Goal: Information Seeking & Learning: Learn about a topic

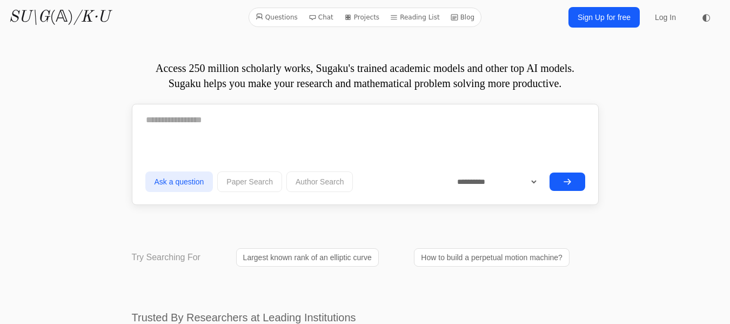
click at [152, 121] on textarea at bounding box center [365, 119] width 440 height 27
paste textarea "**********"
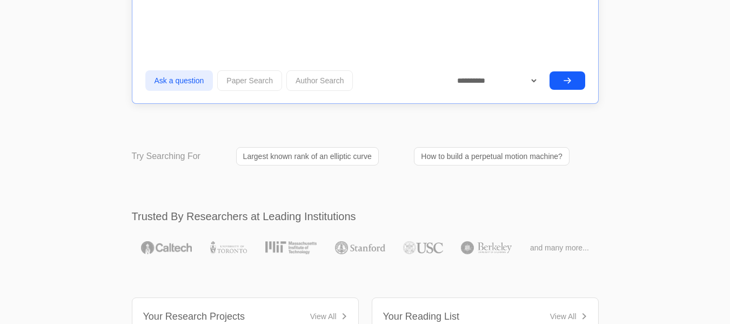
scroll to position [1371, 0]
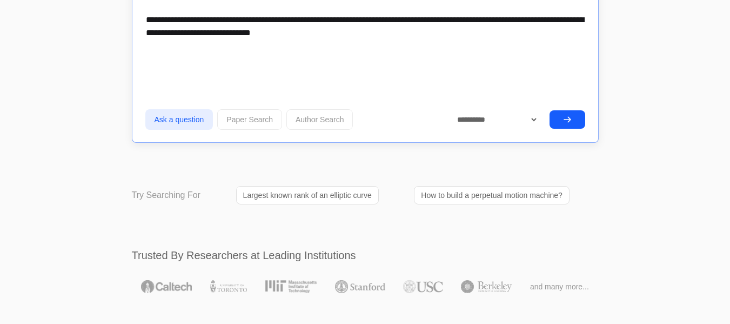
type textarea "**********"
click at [535, 119] on select "**********" at bounding box center [493, 119] width 91 height 19
click at [567, 119] on icon "submit" at bounding box center [567, 119] width 9 height 9
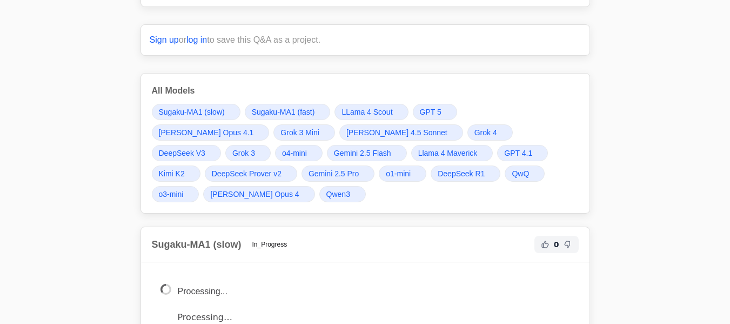
scroll to position [1804, 0]
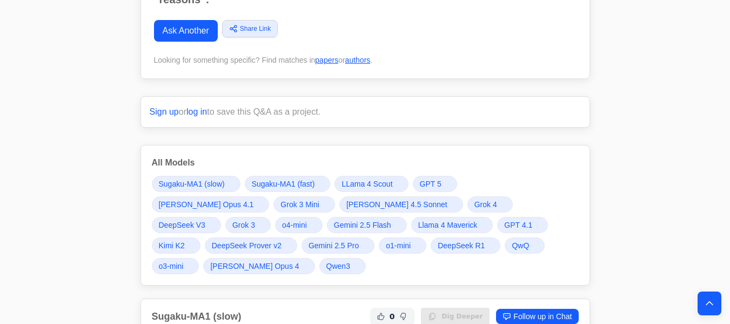
scroll to position [1718, 0]
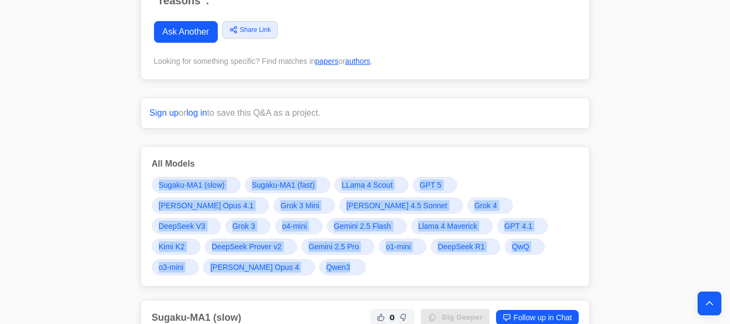
drag, startPoint x: 151, startPoint y: 175, endPoint x: 569, endPoint y: 239, distance: 423.3
click at [569, 239] on div "All Models Sugaku-MA1 (slow) Sugaku-MA1 (fast) LLama 4 Scout GPT 5 [PERSON_NAME…" at bounding box center [366, 216] width 450 height 141
copy div "Sugaku-MA1 (slow) Sugaku-MA1 (fast) LLama 4 Scout GPT 5 [PERSON_NAME] Opus 4.1 …"
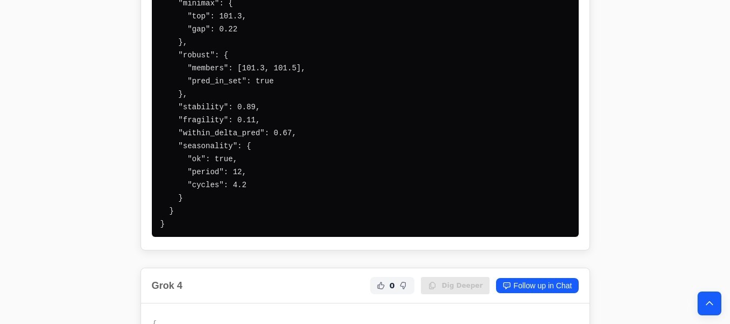
scroll to position [5541, 0]
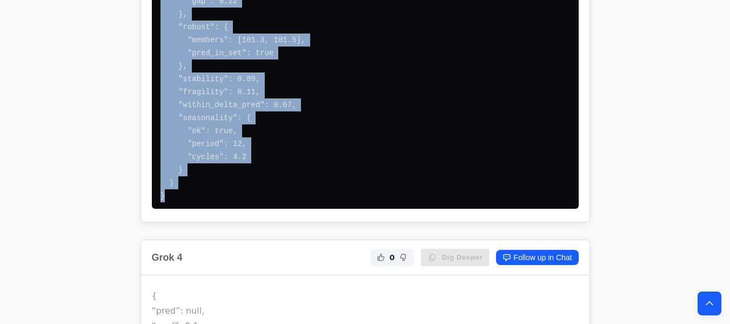
drag, startPoint x: 144, startPoint y: 137, endPoint x: 245, endPoint y: 154, distance: 102.4
copy div "[PERSON_NAME] 4.5 Sonnet 0 Dig Deeper Follow up in Chat { "pred": 101.3, "conf"…"
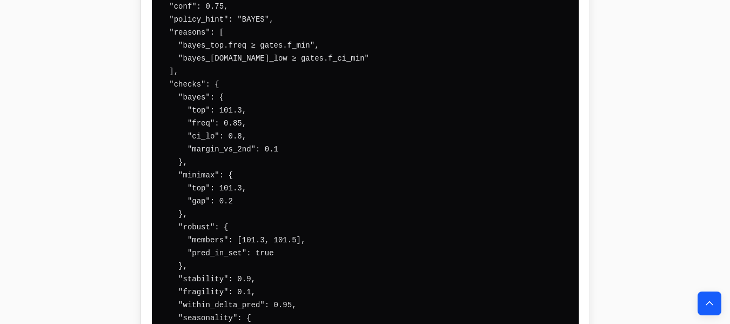
scroll to position [6211, 0]
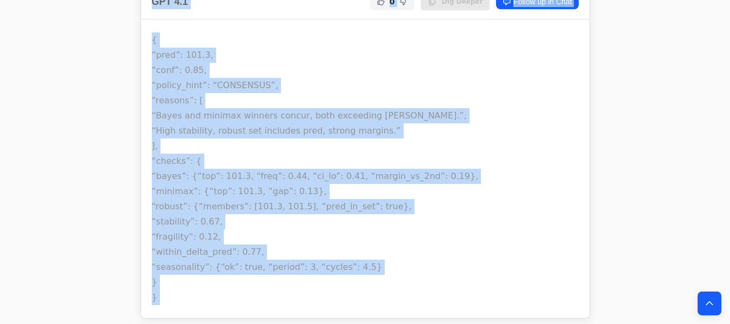
scroll to position [8104, 0]
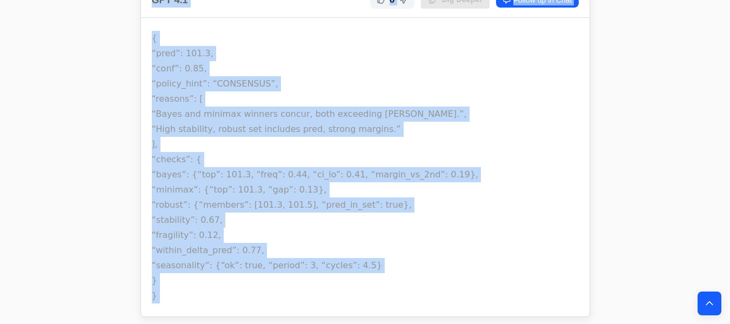
drag, startPoint x: 146, startPoint y: 89, endPoint x: 255, endPoint y: 254, distance: 197.2
click at [255, 254] on div "GPT 4.1 0 Dig Deeper Follow up in Chat { “pred”: 101.3, “conf”: 0.85, “policy_h…" at bounding box center [366, 149] width 450 height 335
copy div "GPT 4.1 0 Dig Deeper Follow up in Chat { “pred”: 101.3, “conf”: 0.85, “policy_h…"
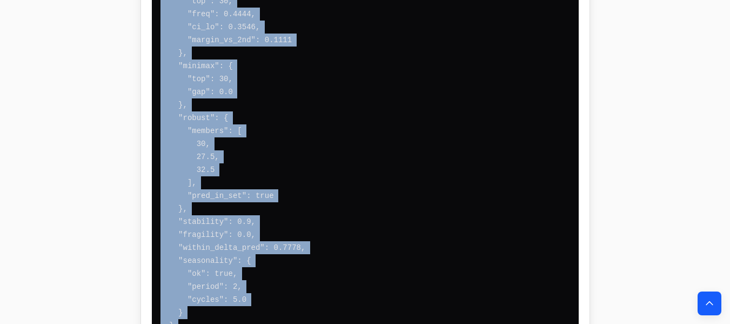
scroll to position [8988, 0]
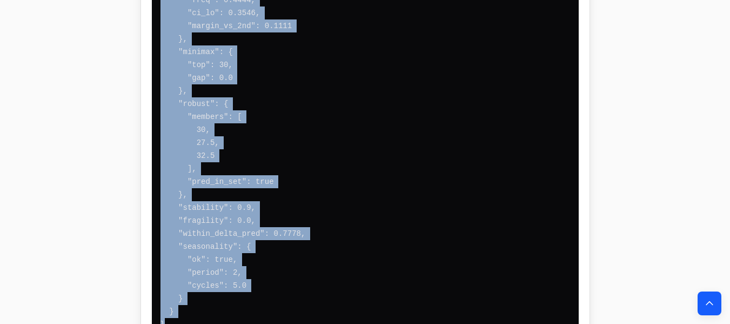
drag, startPoint x: 146, startPoint y: 129, endPoint x: 232, endPoint y: 259, distance: 155.6
click at [232, 259] on div "Gemini 2.5 Pro 0 Dig Deeper Follow up in Chat" at bounding box center [366, 41] width 450 height 620
copy div "Gemini 2.5 Pro 0 Dig Deeper Follow up in Chat { "pred": 30, "conf": 0.52, "poli…"
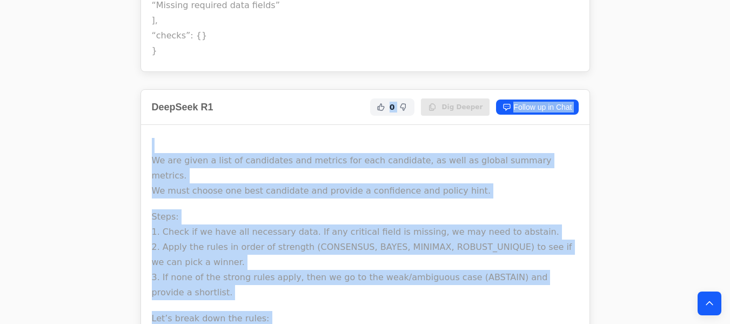
scroll to position [9477, 0]
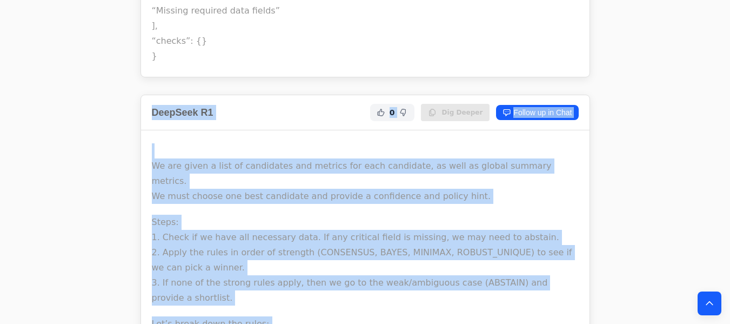
drag, startPoint x: 437, startPoint y: 271, endPoint x: 148, endPoint y: 42, distance: 369.1
copy div "LoreMips D3 2 Sit Ametco Adipis el se Doei Te inc utlab e dolo ma aliquaenim ad…"
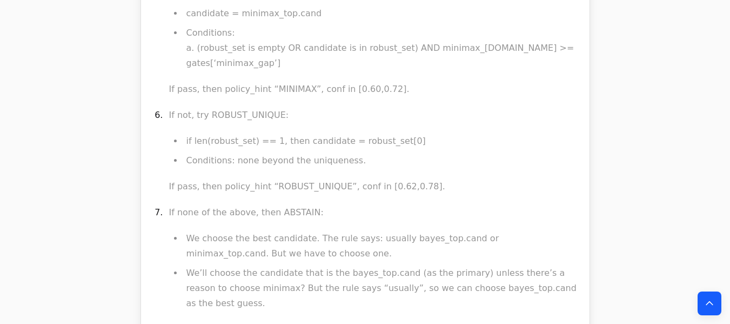
scroll to position [11077, 0]
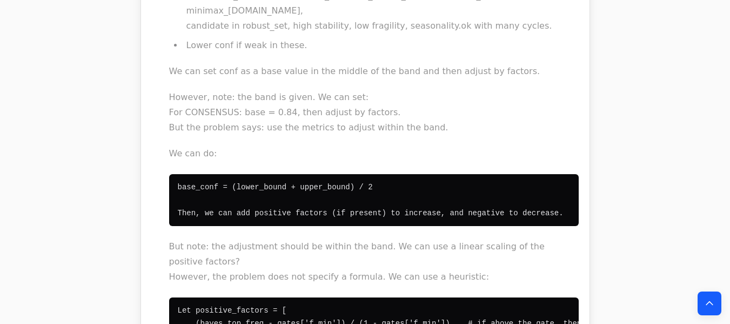
scroll to position [11683, 0]
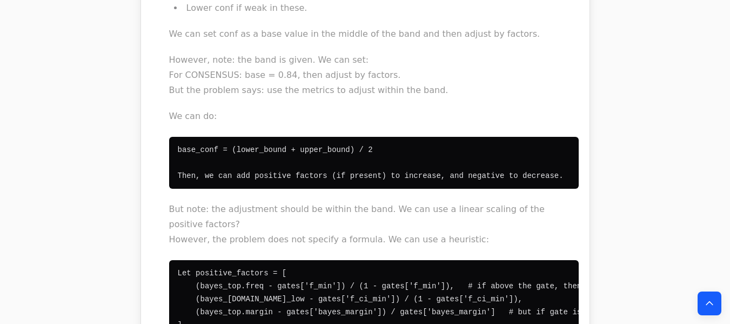
drag, startPoint x: 527, startPoint y: 227, endPoint x: 409, endPoint y: 230, distance: 118.4
copy code "Similarly for other factors."
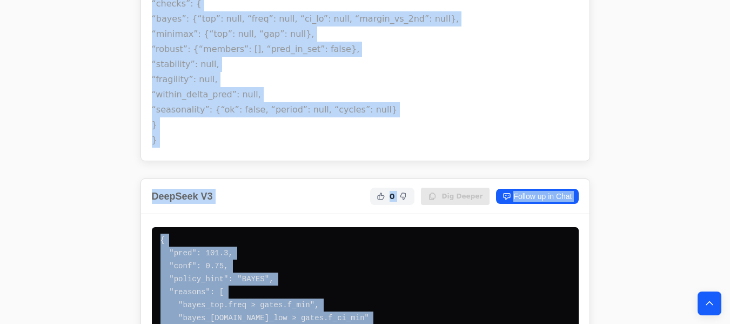
scroll to position [5965, 0]
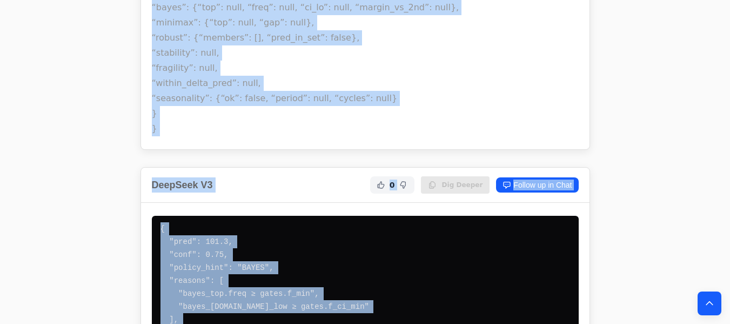
drag, startPoint x: 148, startPoint y: 51, endPoint x: 179, endPoint y: 99, distance: 57.7
copy div "Grok 4 0 Dig Deeper Follow up in Chat { “pred”: null, “conf”: 0.1, “policy_hint…"
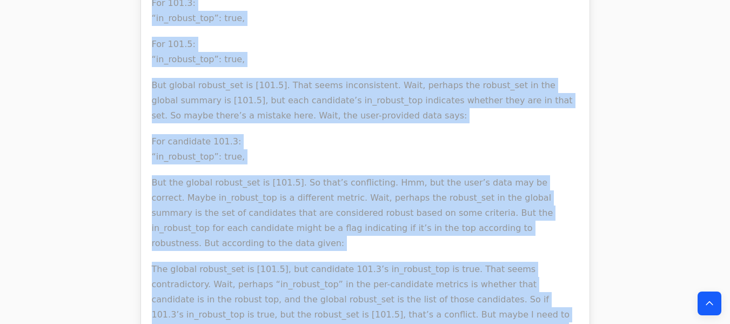
scroll to position [14621, 0]
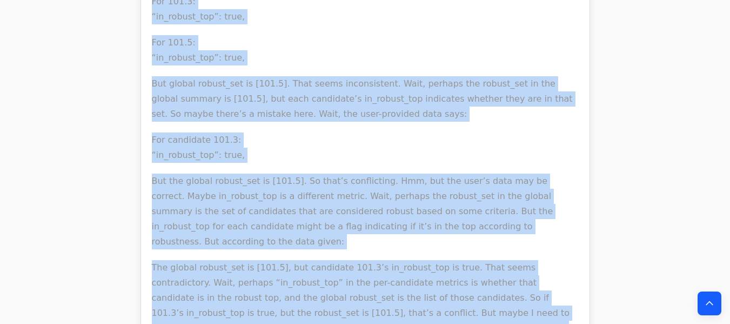
drag, startPoint x: 149, startPoint y: 93, endPoint x: 236, endPoint y: 247, distance: 176.7
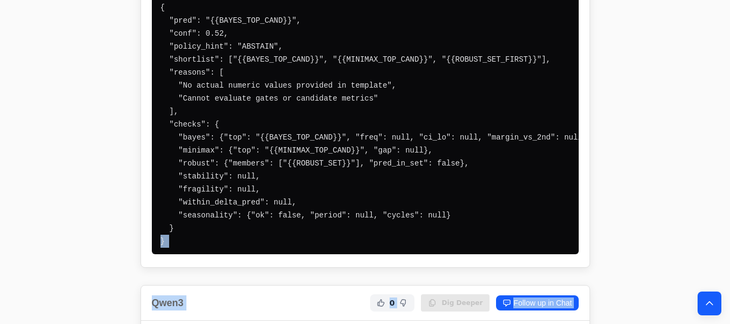
scroll to position [13133, 0]
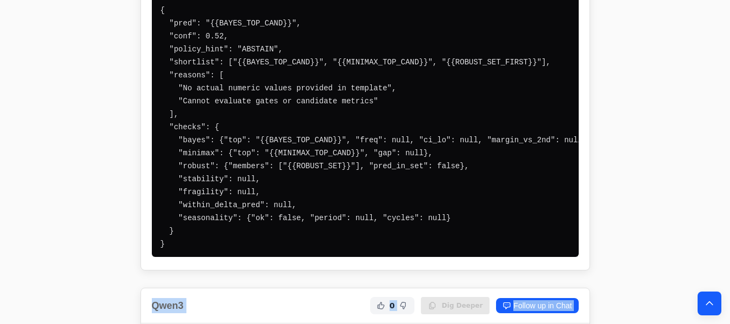
drag, startPoint x: 219, startPoint y: 208, endPoint x: 151, endPoint y: 65, distance: 158.9
copy div "Lore0 6 Ips Dolors Ametco ad el Sedd Eius, tem’i utl. Etd magn aliqu en ad min …"
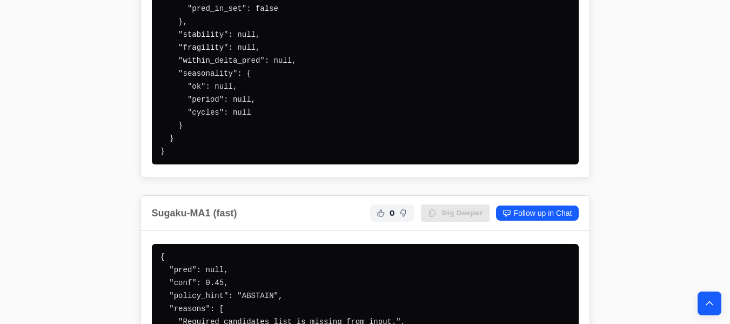
scroll to position [2775, 0]
